Goal: Book appointment/travel/reservation

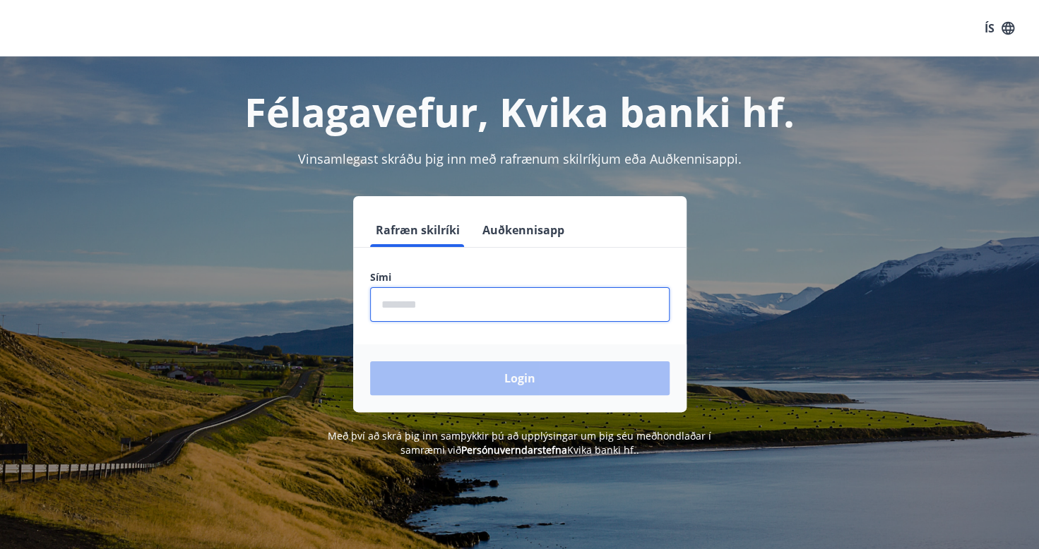
click at [513, 301] on input "phone" at bounding box center [519, 304] width 299 height 35
type input "********"
click at [370, 362] on button "Login" at bounding box center [519, 379] width 299 height 34
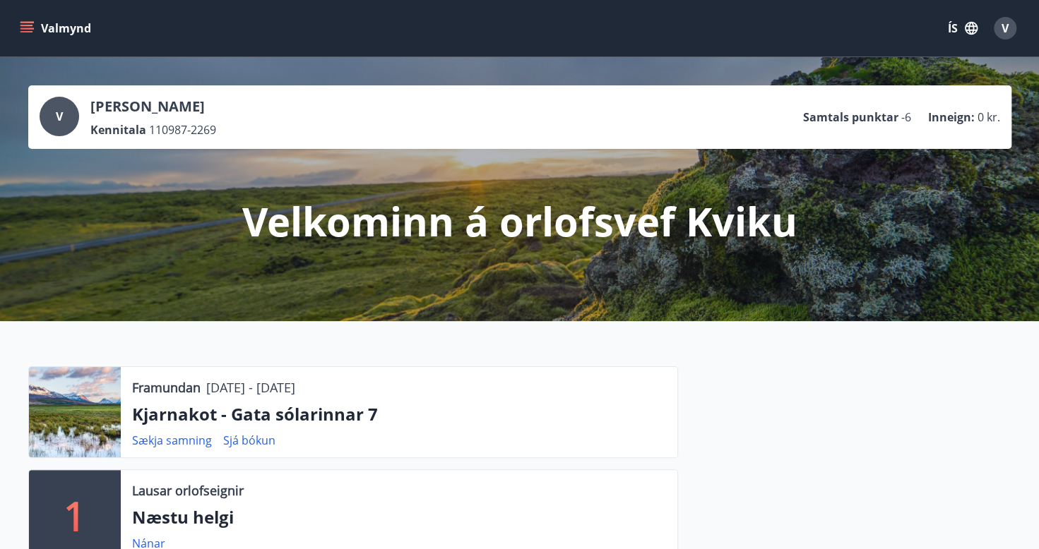
click at [29, 23] on icon "menu" at bounding box center [27, 28] width 14 height 14
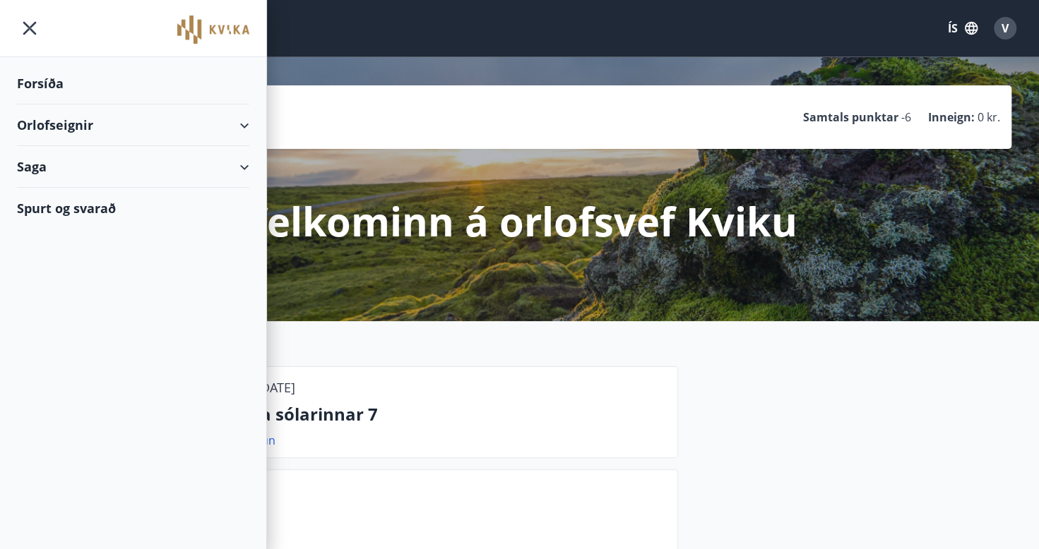
click at [62, 85] on div "Forsíða" at bounding box center [133, 84] width 232 height 42
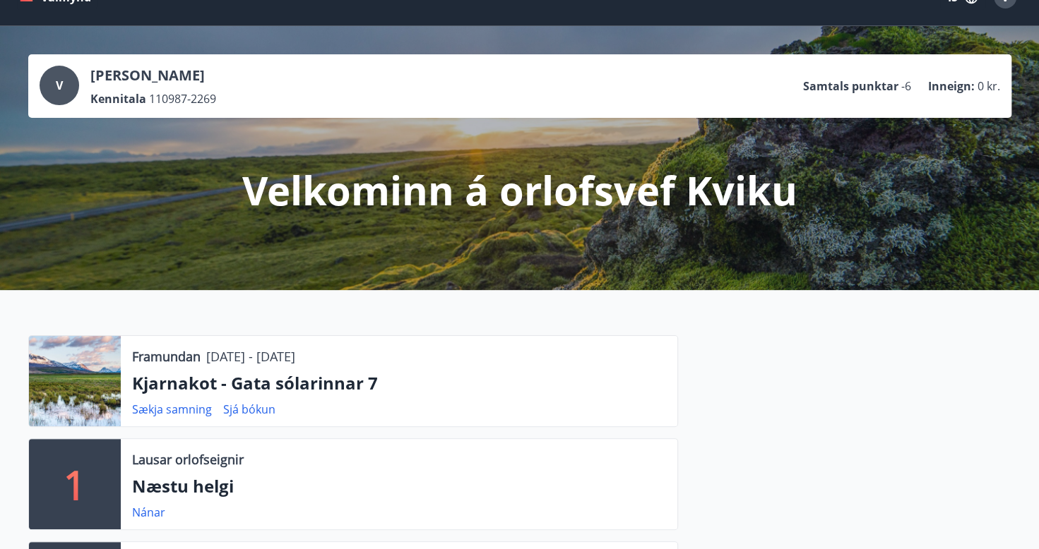
scroll to position [28, 0]
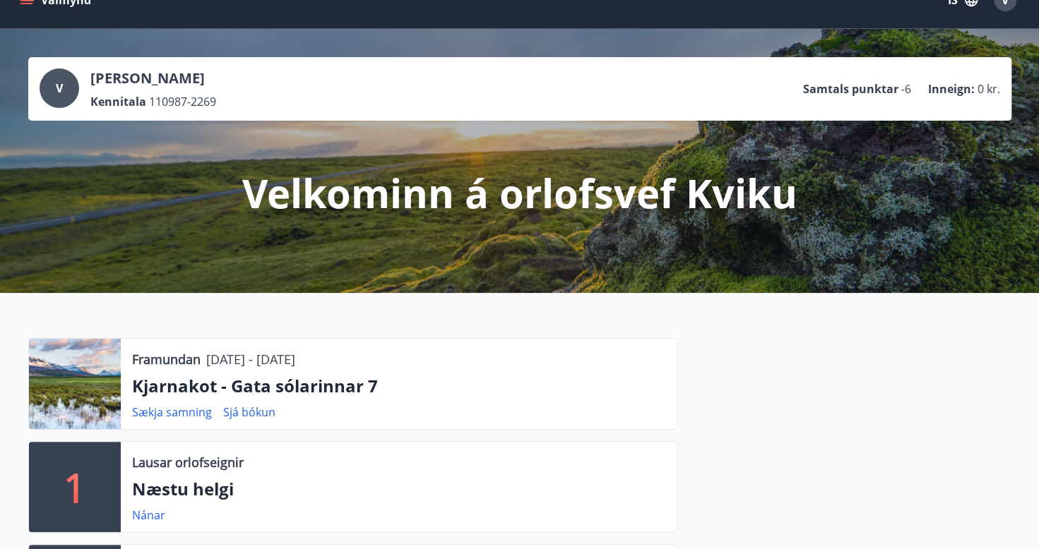
click at [20, 5] on icon "menu" at bounding box center [27, 0] width 14 height 14
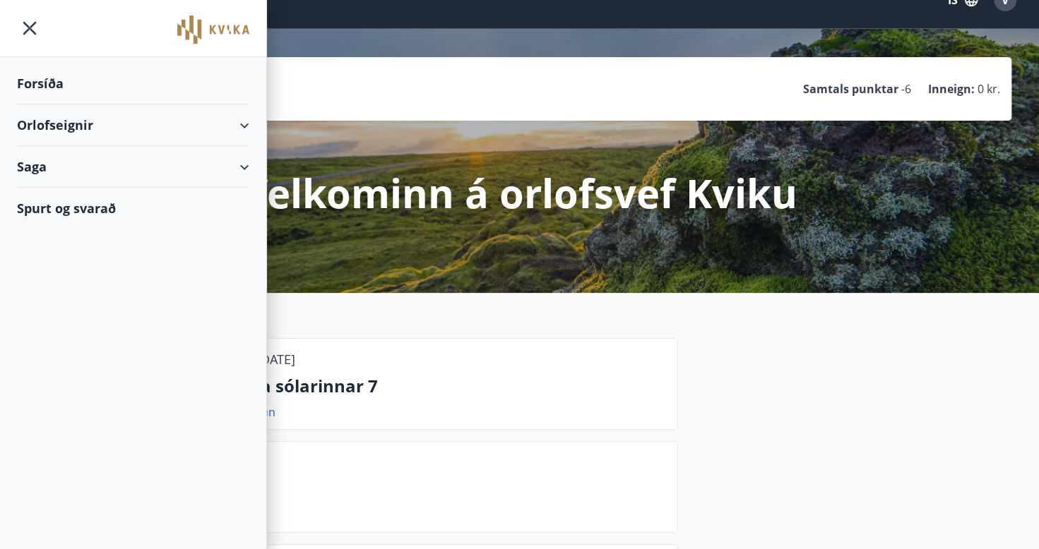
click at [251, 126] on icon at bounding box center [244, 125] width 17 height 17
click at [49, 163] on div "Framboð" at bounding box center [133, 161] width 210 height 30
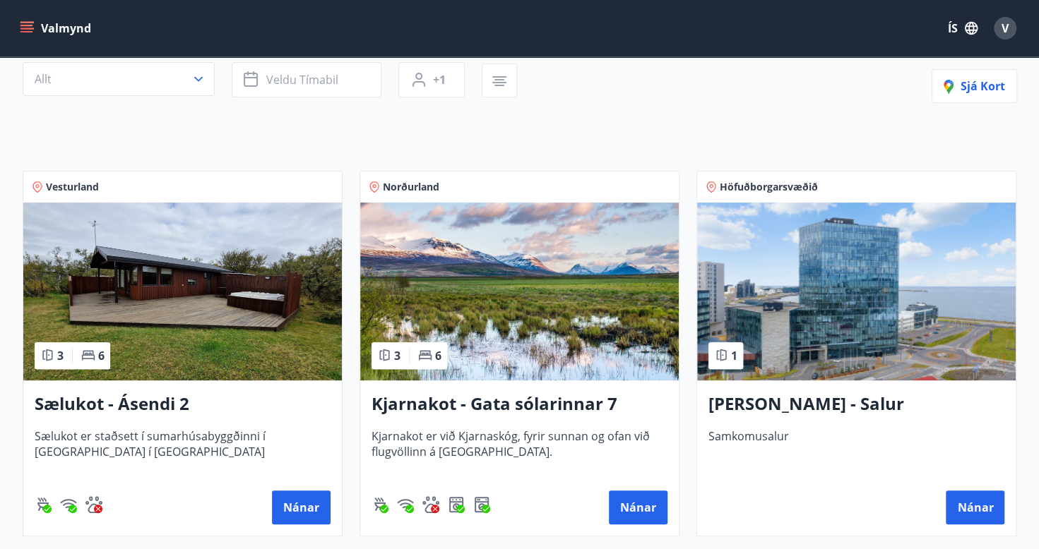
scroll to position [226, 0]
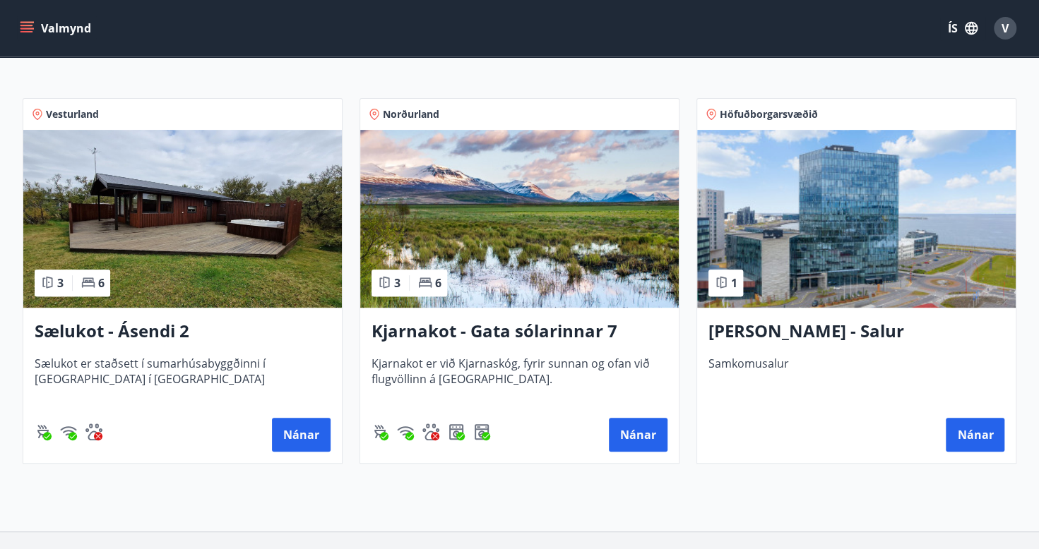
click at [506, 241] on img at bounding box center [519, 219] width 318 height 178
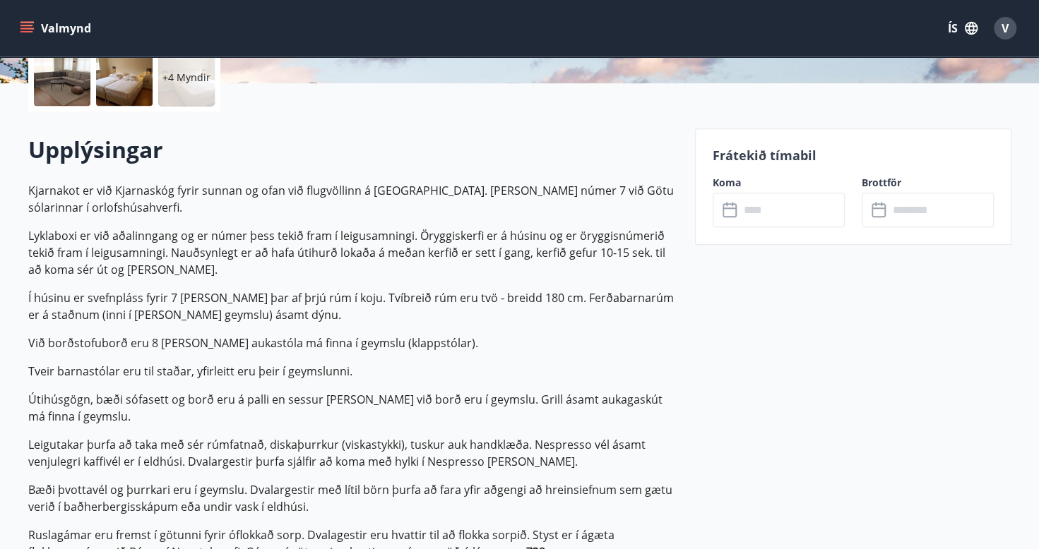
scroll to position [367, 0]
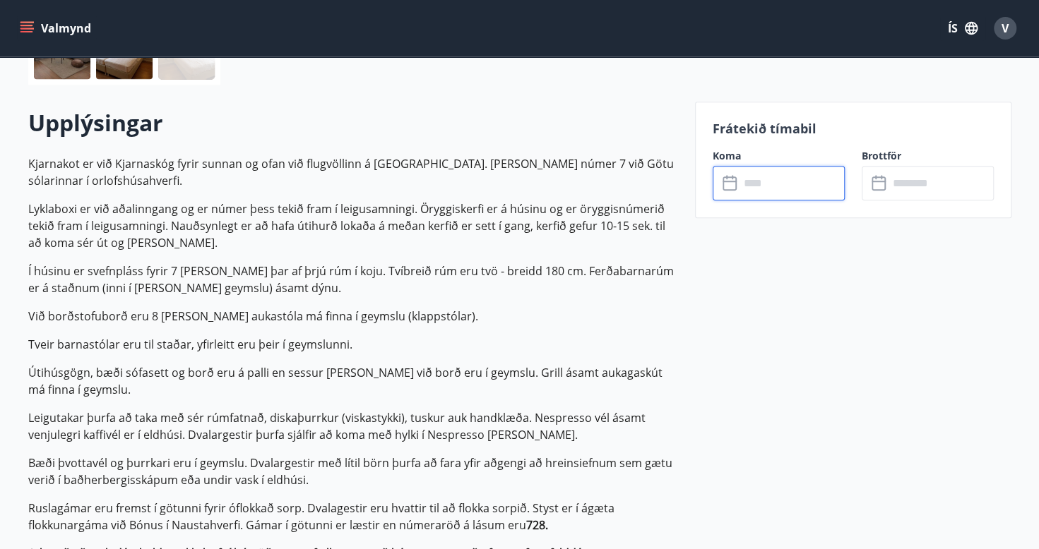
click at [802, 192] on input "text" at bounding box center [791, 183] width 105 height 35
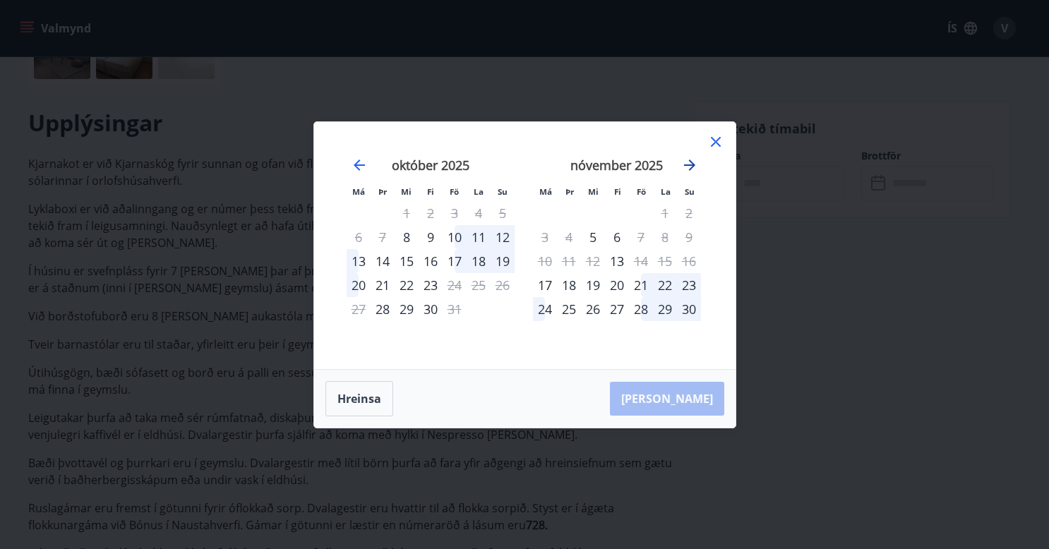
click at [696, 169] on icon "Move forward to switch to the next month." at bounding box center [689, 165] width 17 height 17
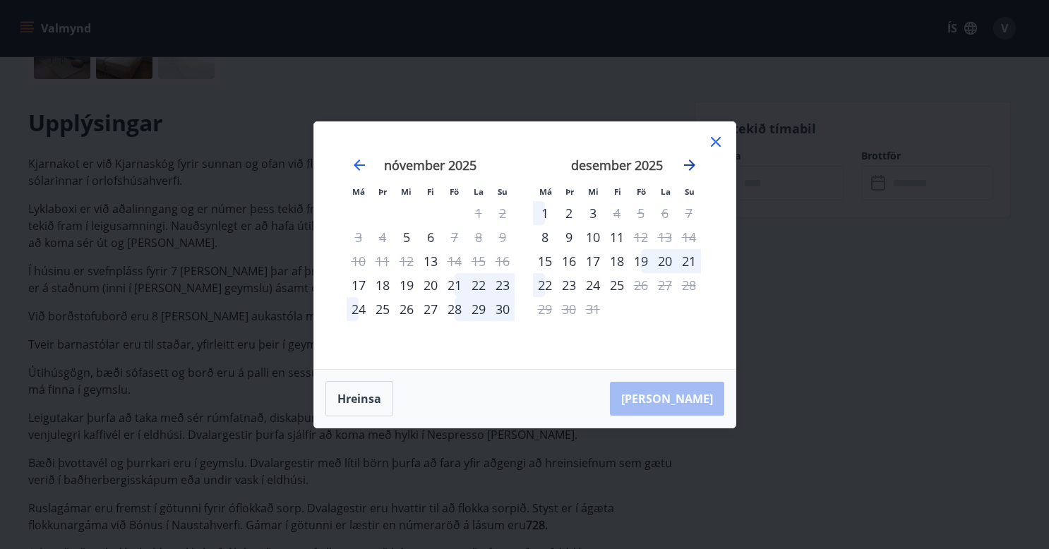
click at [696, 169] on icon "Move forward to switch to the next month." at bounding box center [689, 165] width 17 height 17
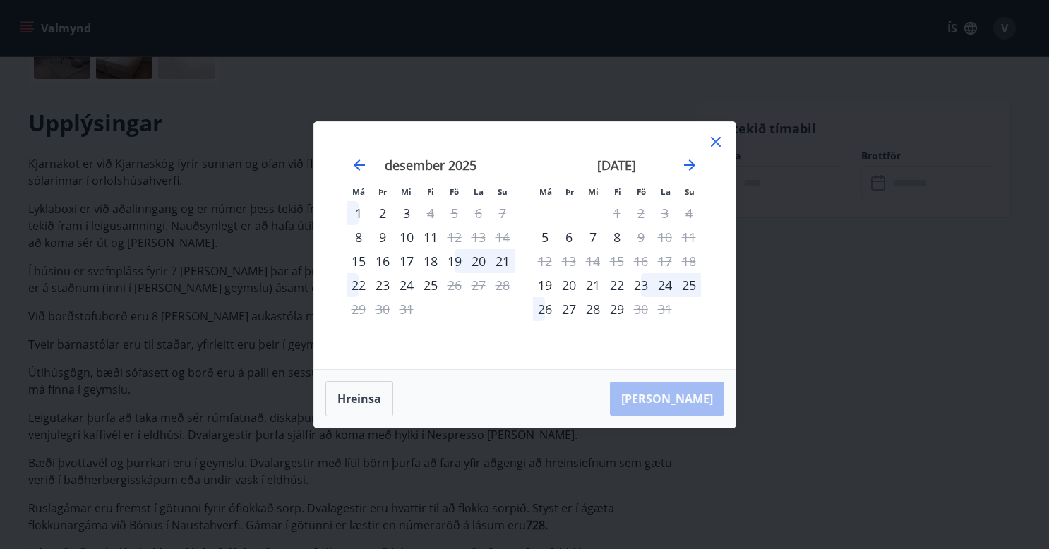
click at [713, 148] on icon at bounding box center [715, 141] width 17 height 17
